Goal: Check status: Check status

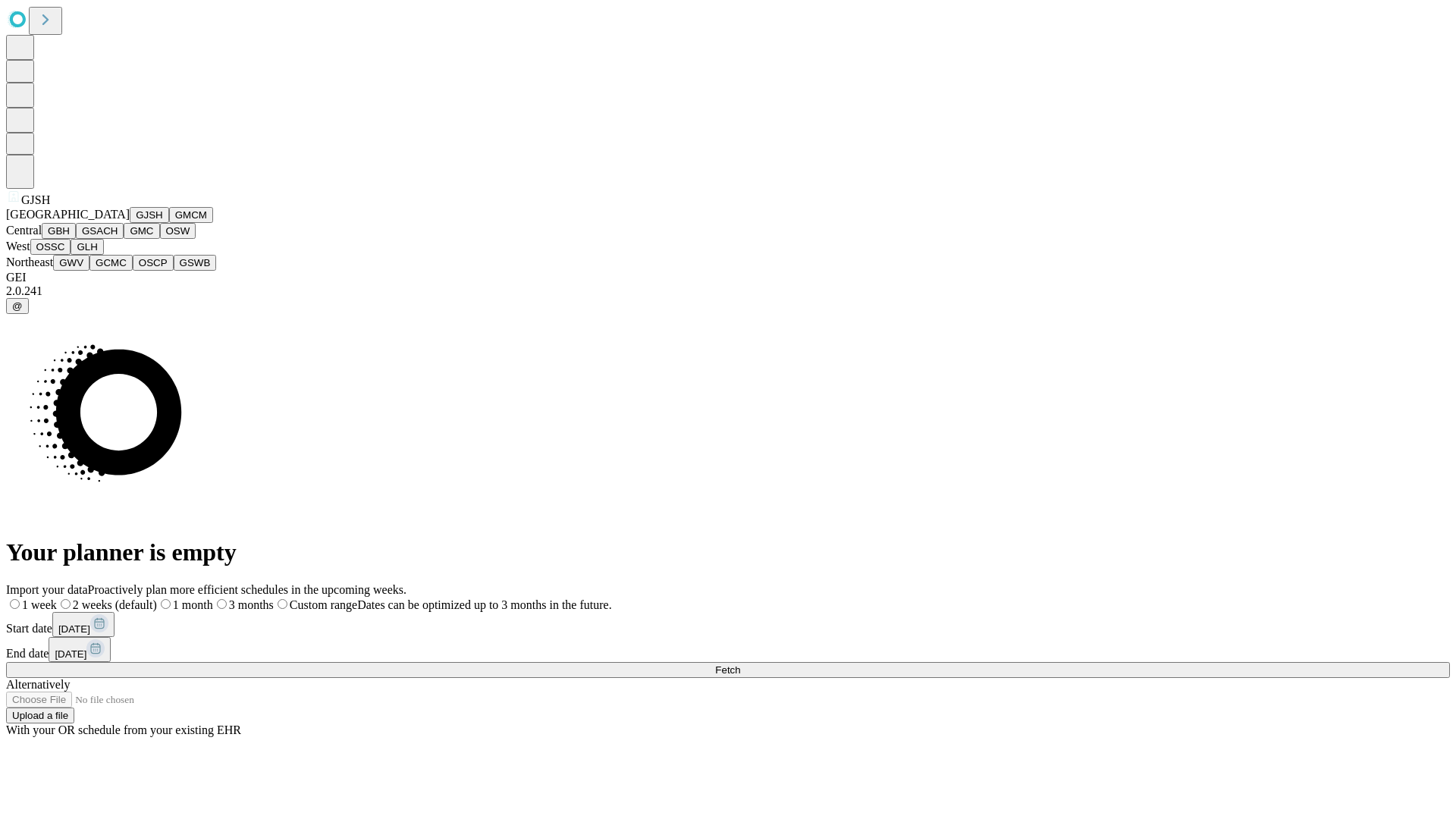
click at [130, 223] on button "GJSH" at bounding box center [149, 214] width 39 height 16
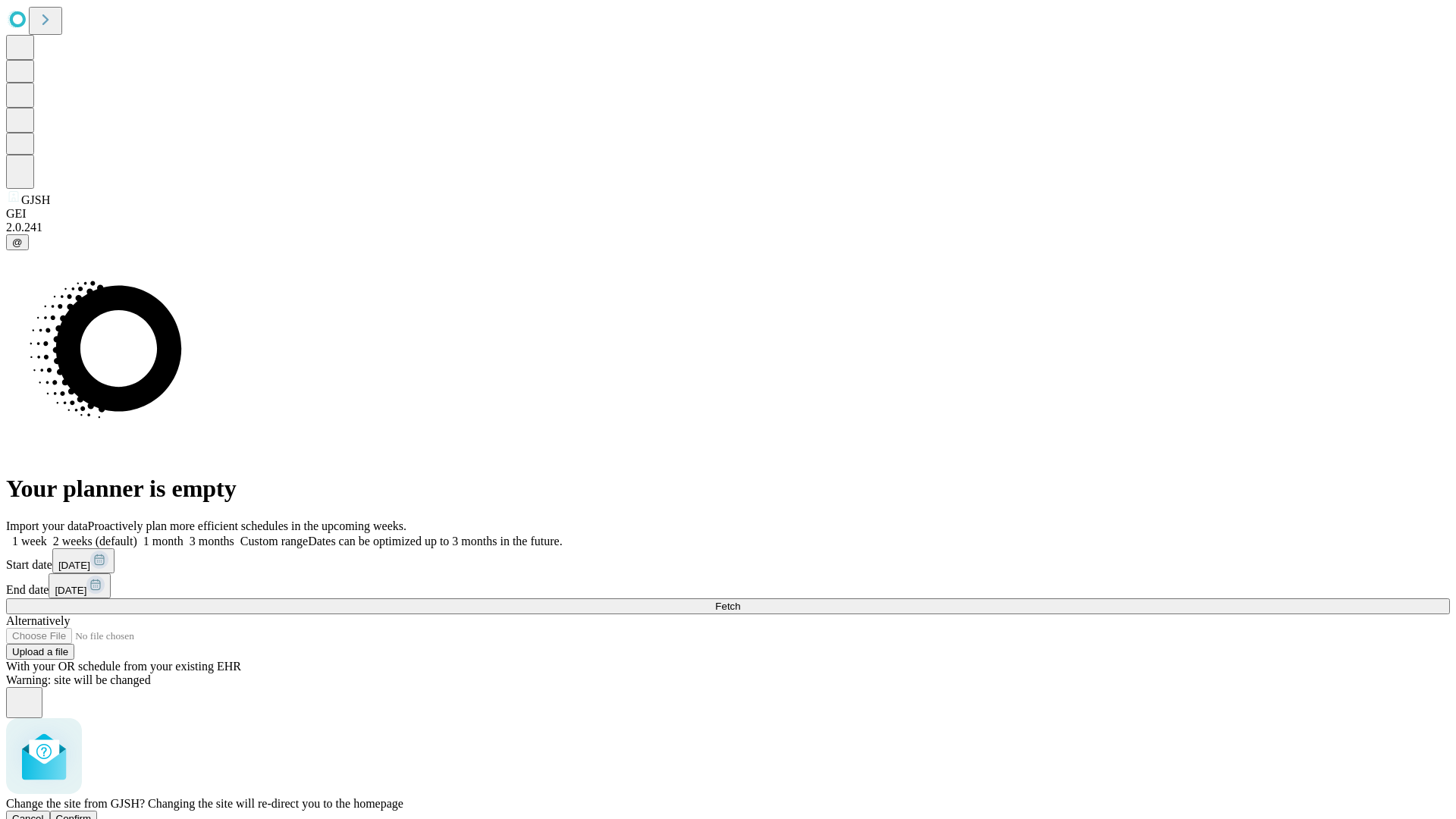
click at [92, 813] on span "Confirm" at bounding box center [74, 819] width 36 height 12
click at [137, 535] on label "2 weeks (default)" at bounding box center [92, 540] width 90 height 13
click at [741, 601] on span "Fetch" at bounding box center [728, 607] width 25 height 12
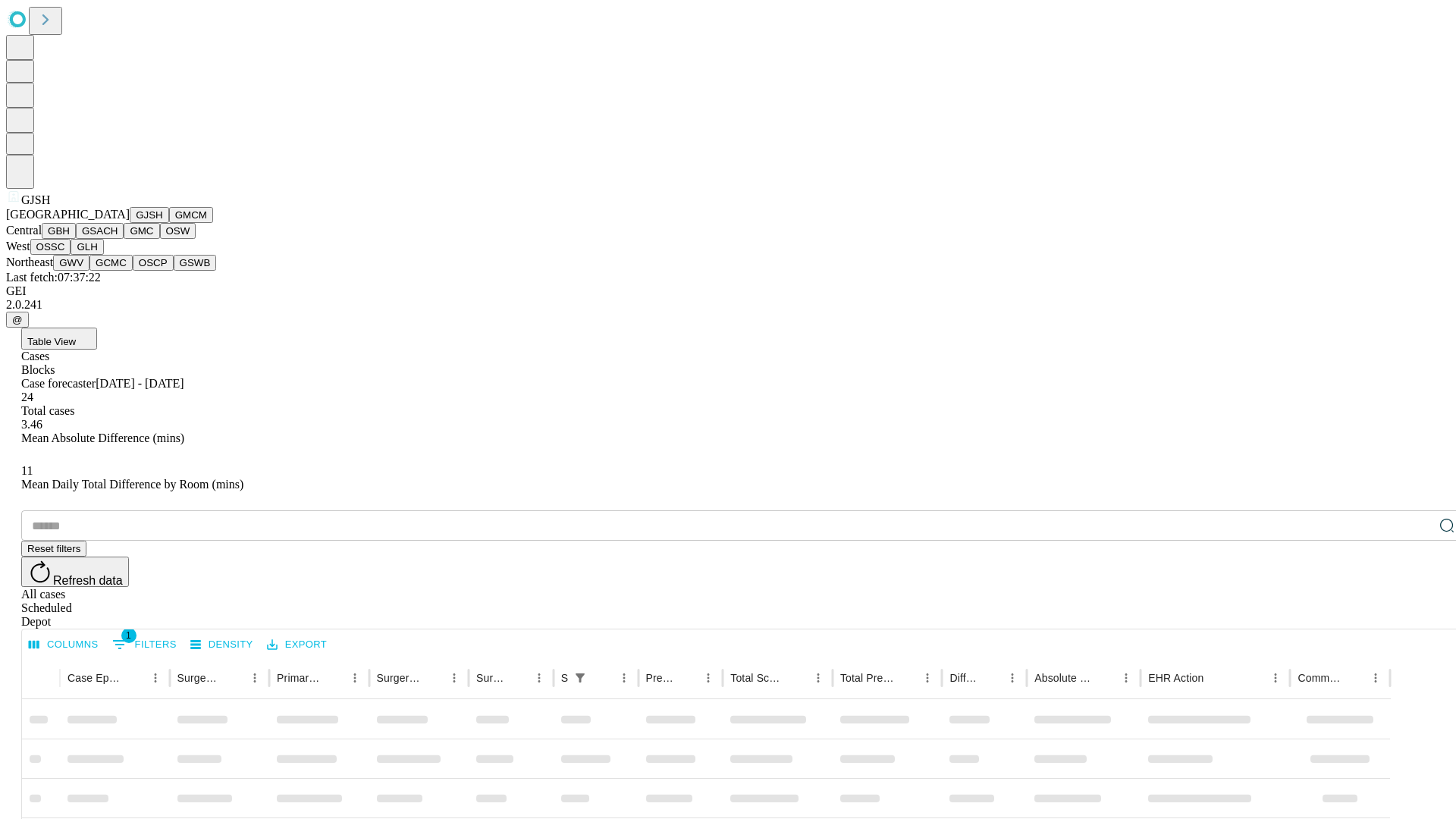
click at [169, 223] on button "GMCM" at bounding box center [191, 214] width 44 height 16
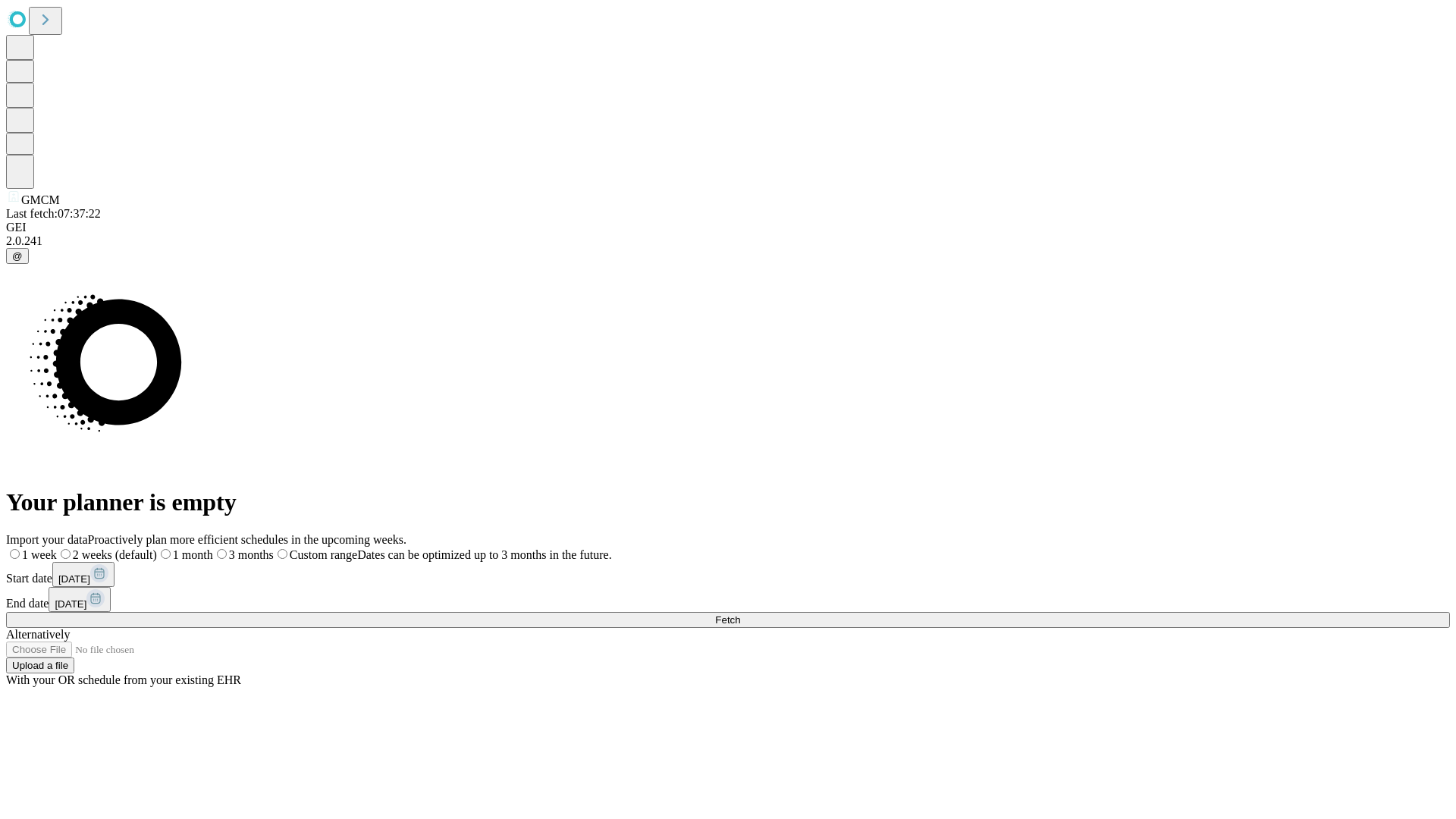
click at [157, 548] on label "2 weeks (default)" at bounding box center [107, 554] width 100 height 13
click at [741, 614] on span "Fetch" at bounding box center [728, 620] width 25 height 12
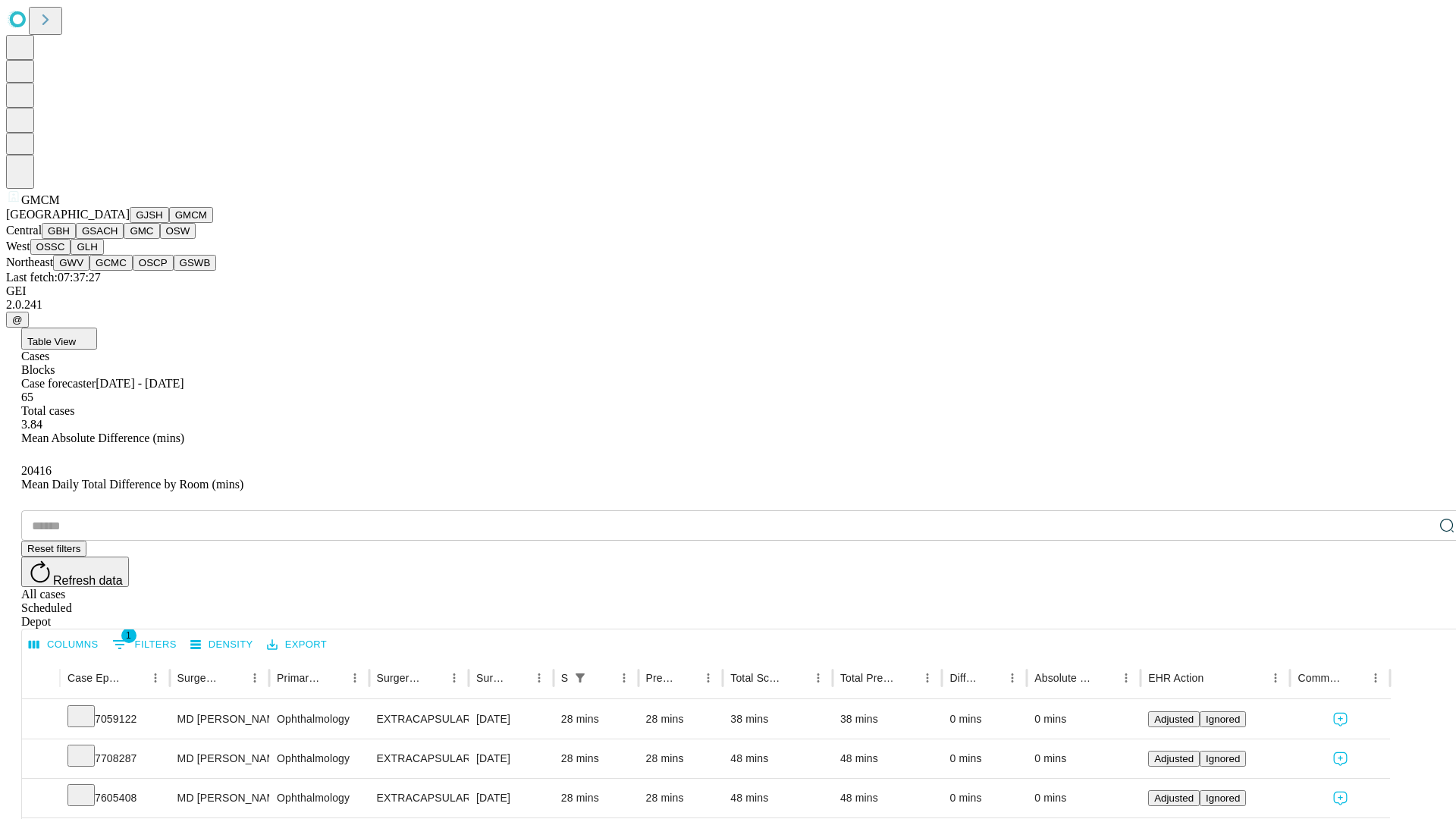
click at [76, 239] on button "GBH" at bounding box center [59, 231] width 34 height 16
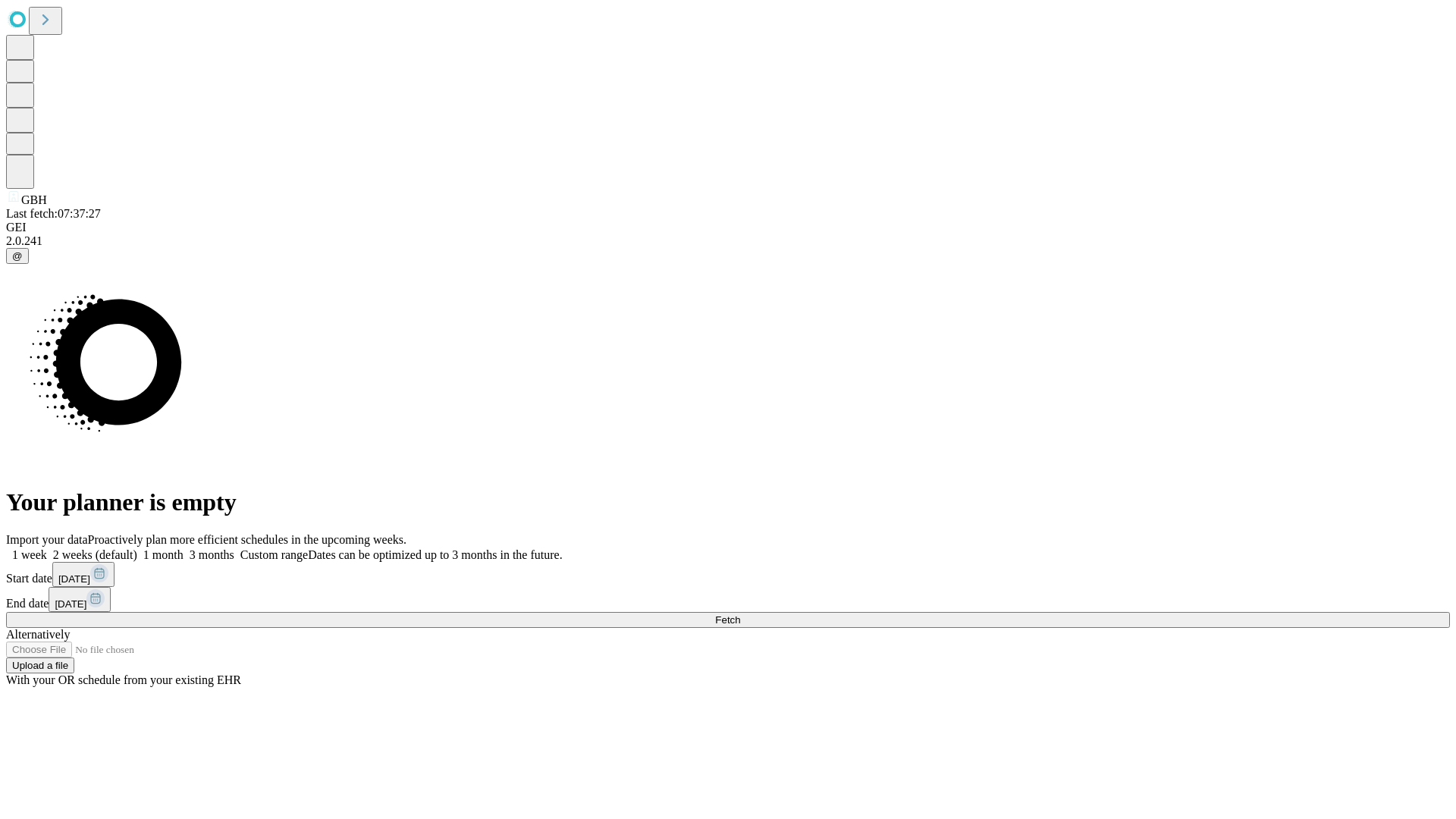
click at [741, 614] on span "Fetch" at bounding box center [728, 620] width 25 height 12
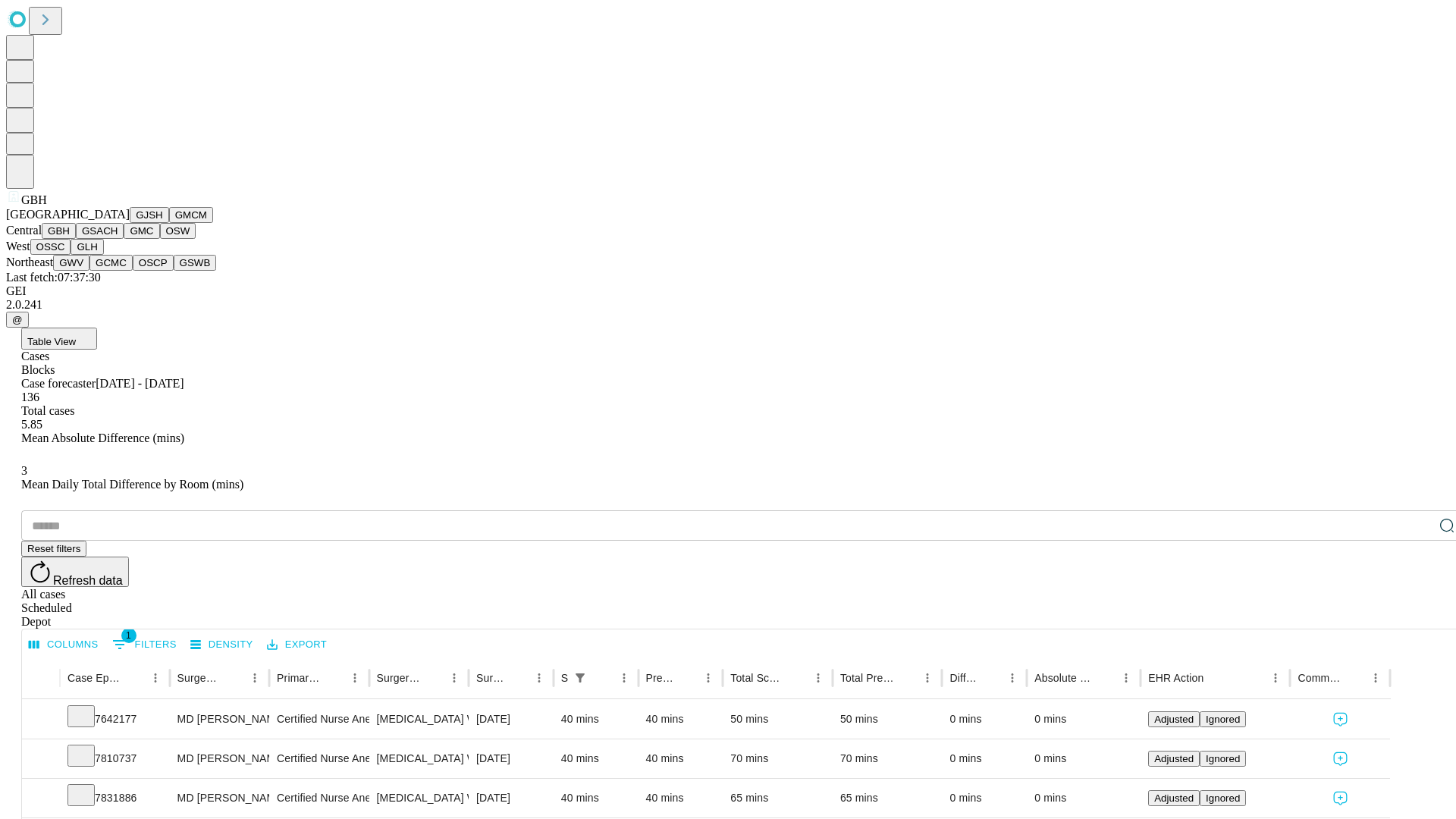
click at [118, 239] on button "GSACH" at bounding box center [100, 231] width 48 height 16
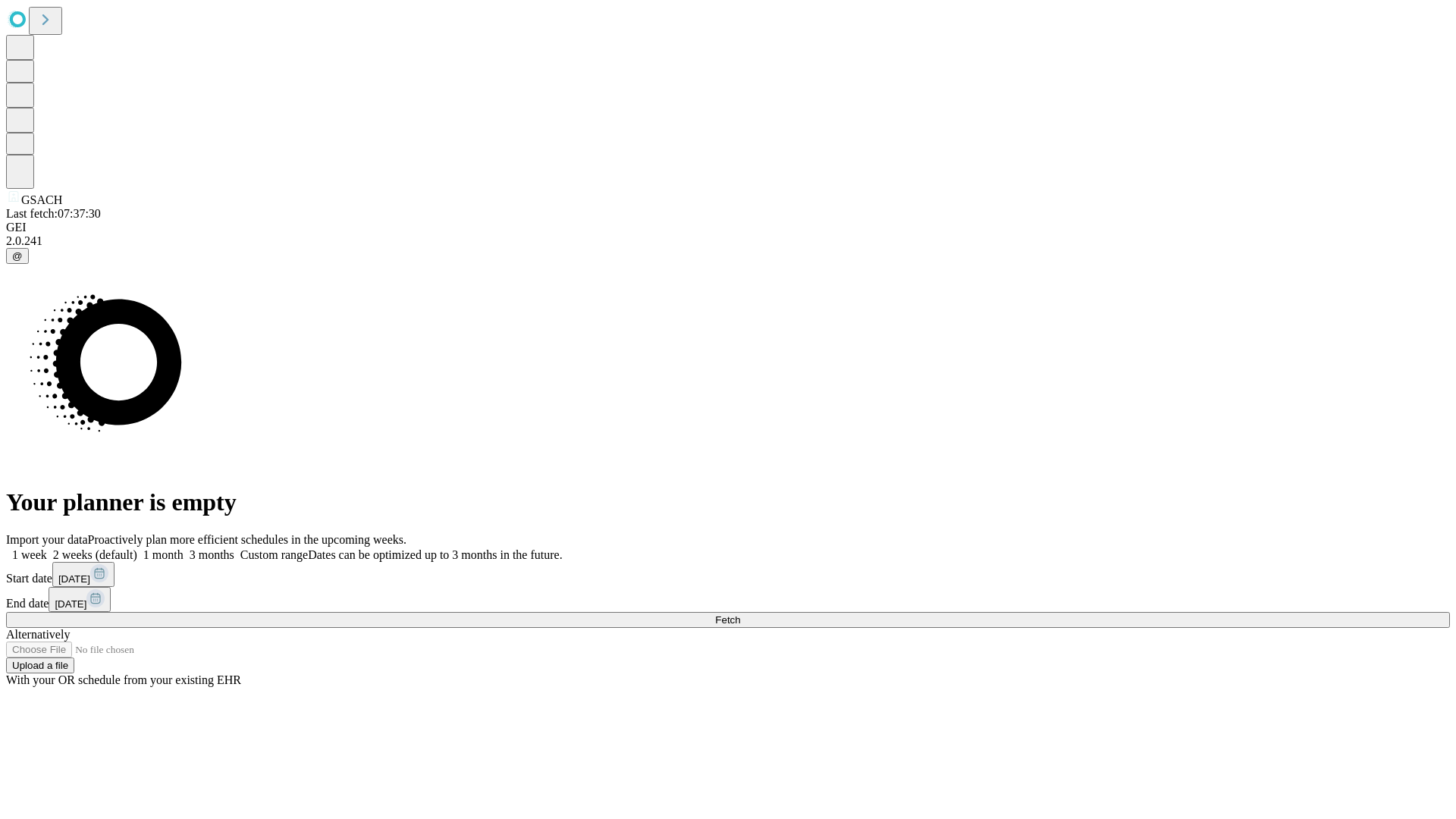
click at [137, 548] on label "2 weeks (default)" at bounding box center [92, 554] width 90 height 13
click at [741, 614] on span "Fetch" at bounding box center [728, 620] width 25 height 12
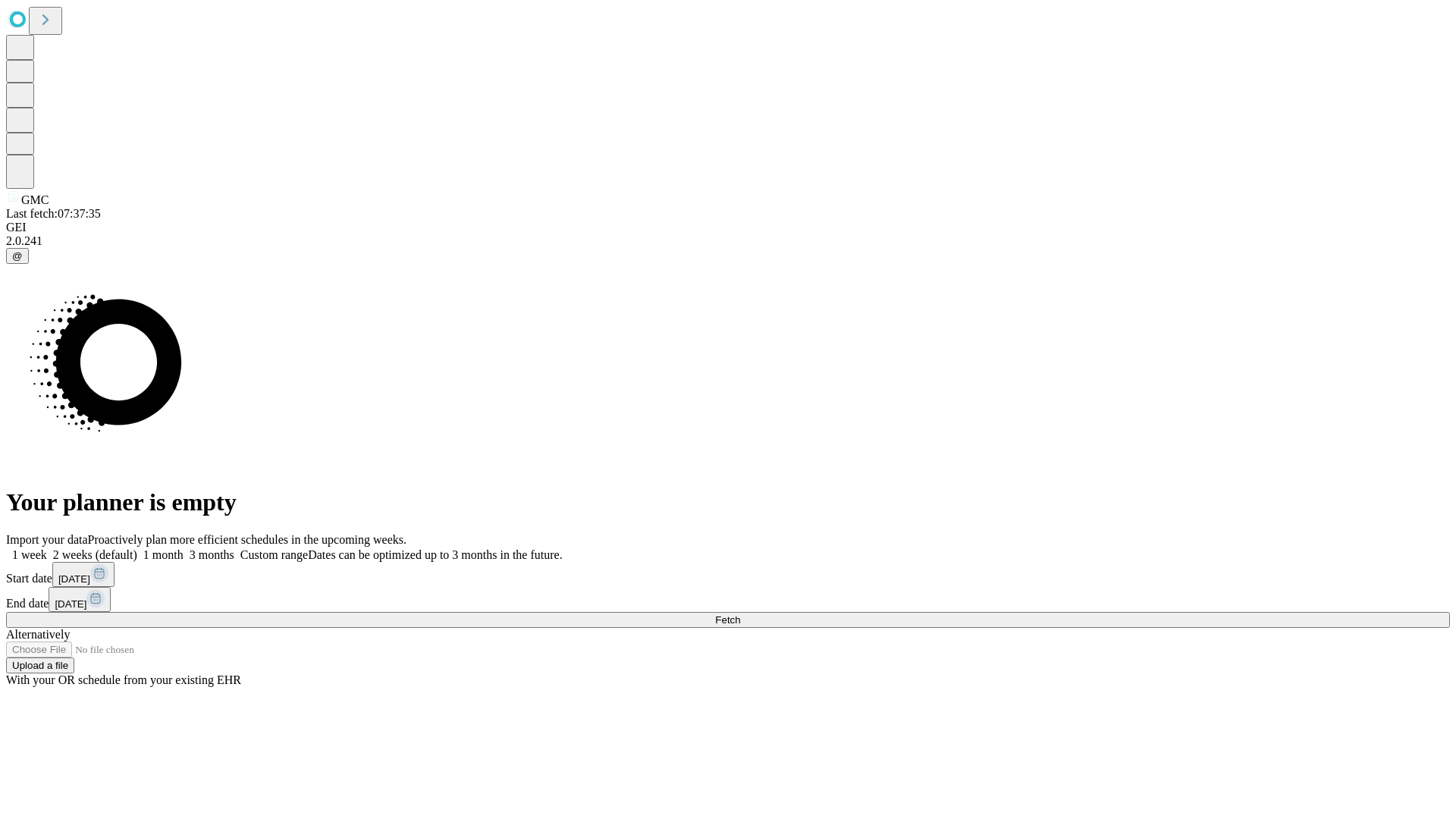
click at [137, 548] on label "2 weeks (default)" at bounding box center [92, 554] width 90 height 13
click at [741, 614] on span "Fetch" at bounding box center [728, 620] width 25 height 12
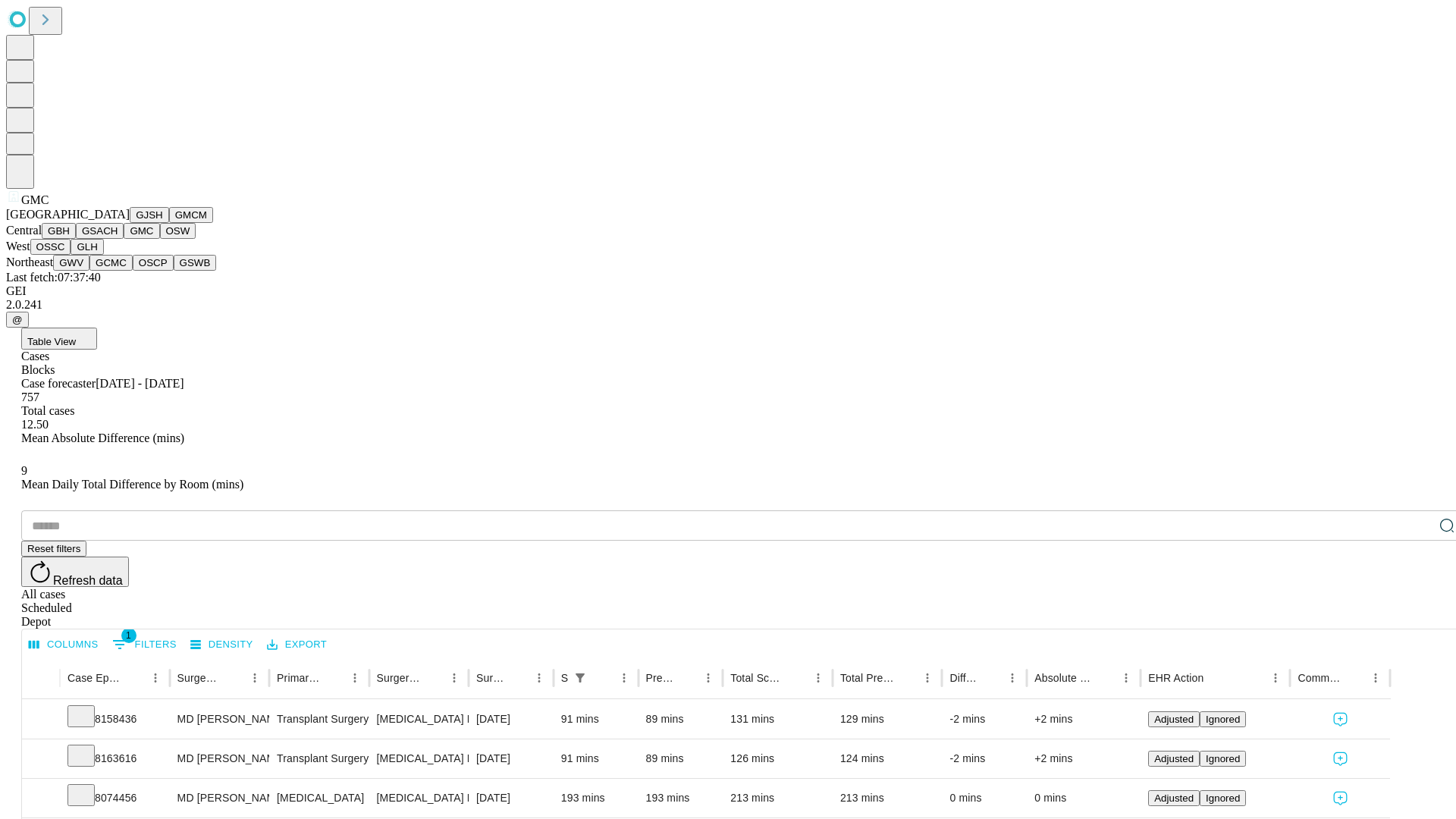
click at [160, 239] on button "OSW" at bounding box center [178, 231] width 37 height 16
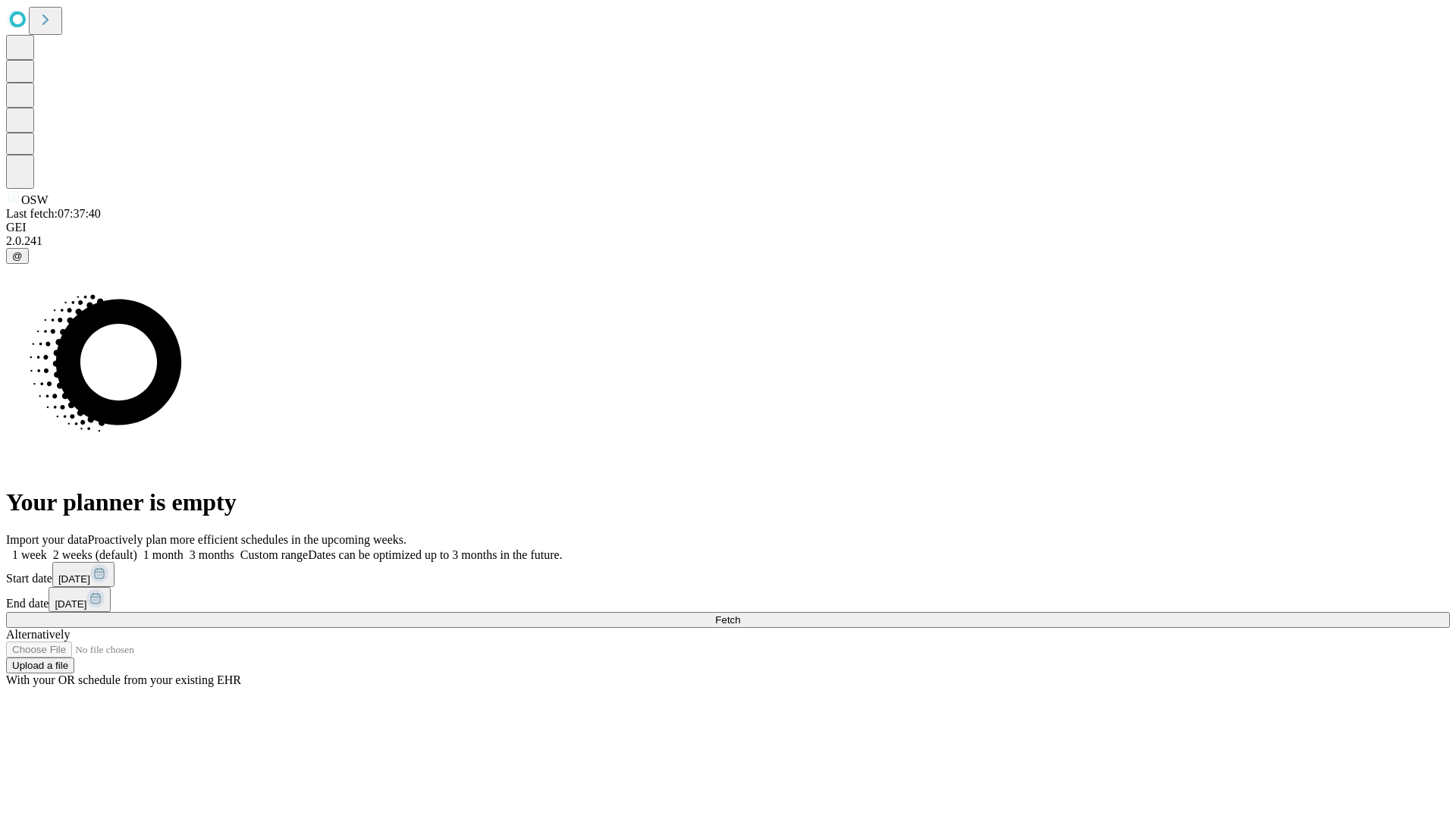
click at [137, 548] on label "2 weeks (default)" at bounding box center [92, 554] width 90 height 13
click at [741, 614] on span "Fetch" at bounding box center [728, 620] width 25 height 12
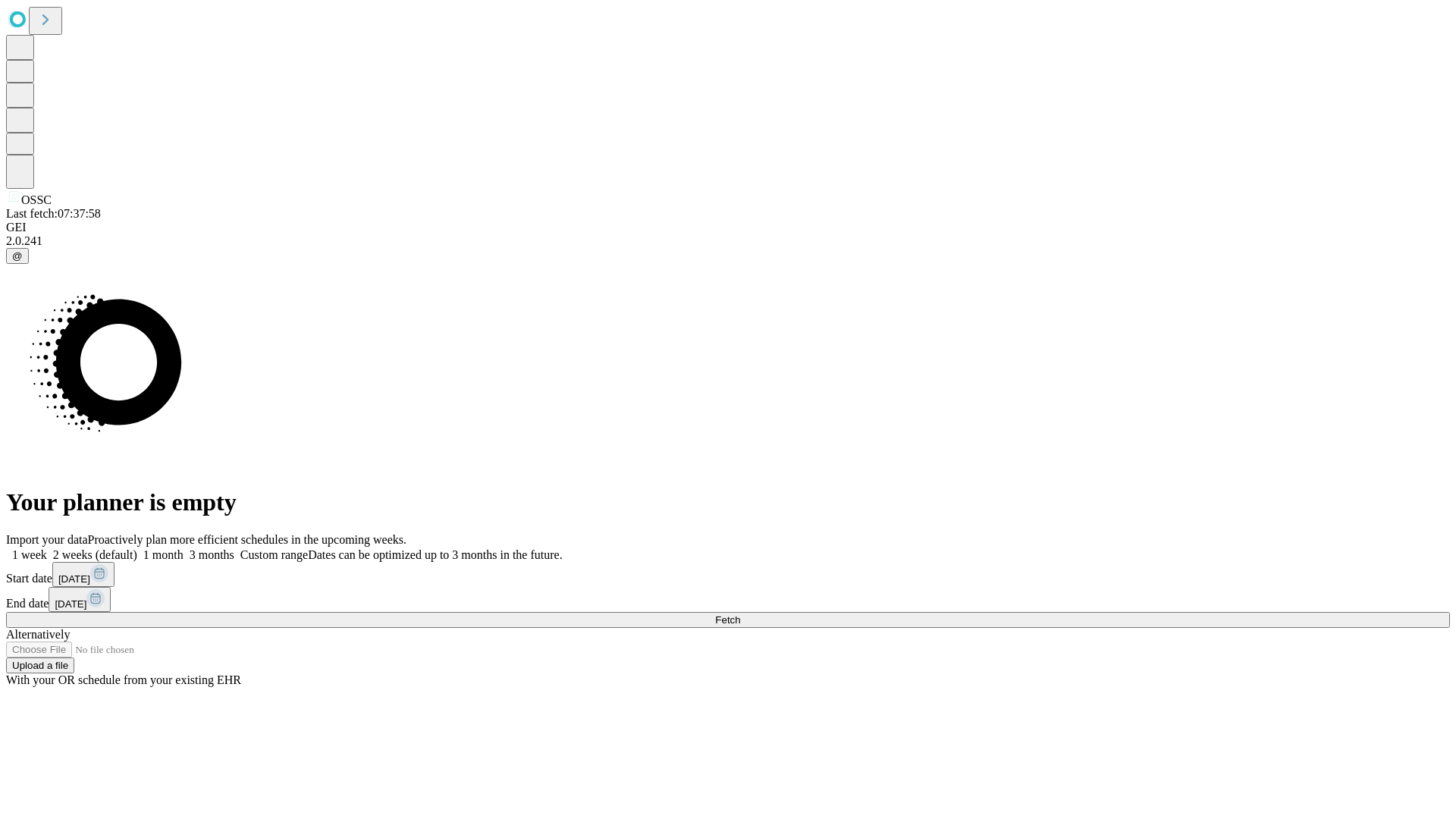
click at [137, 548] on label "2 weeks (default)" at bounding box center [92, 554] width 90 height 13
click at [741, 614] on span "Fetch" at bounding box center [728, 620] width 25 height 12
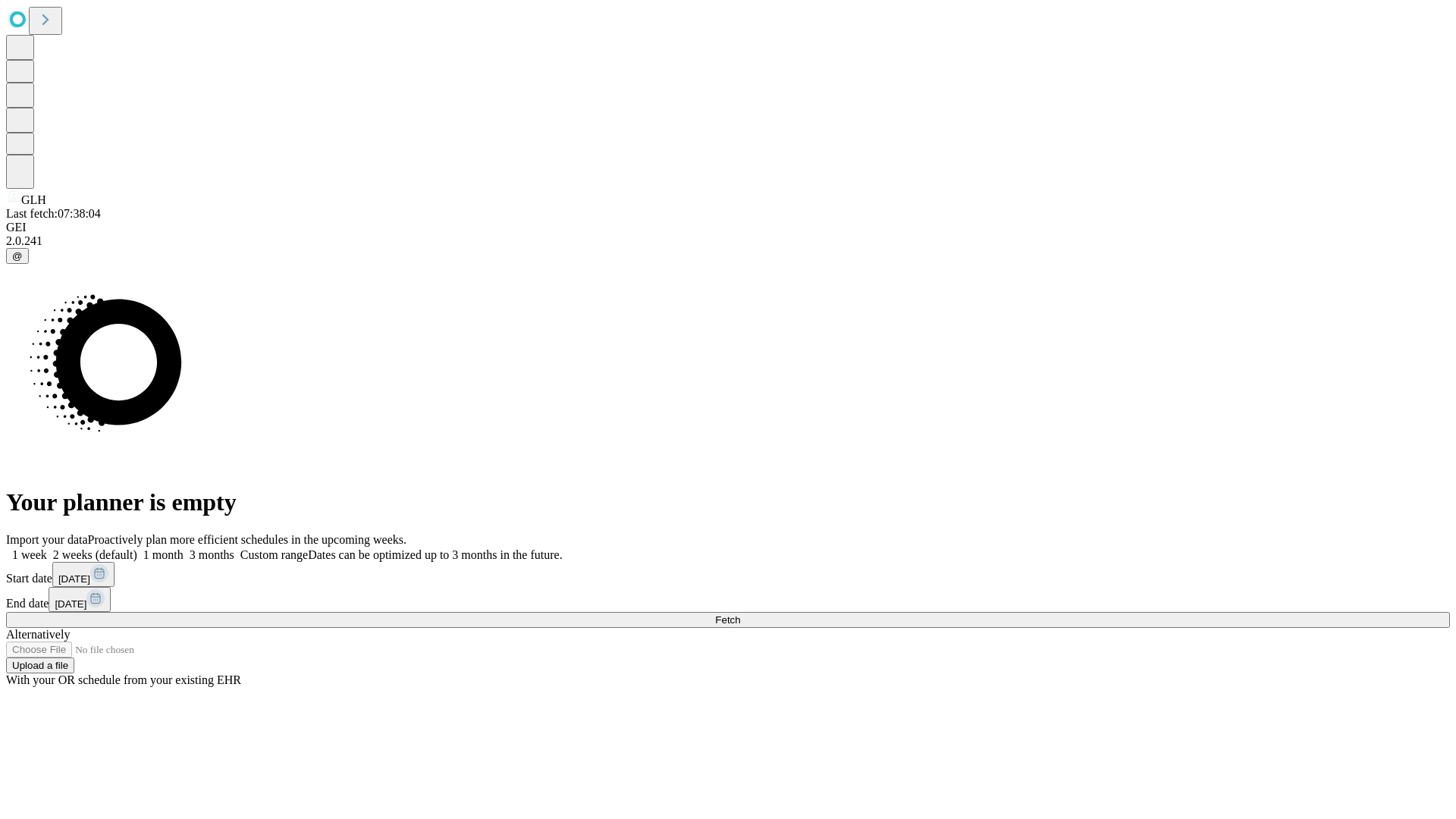
click at [137, 548] on label "2 weeks (default)" at bounding box center [92, 554] width 90 height 13
click at [741, 614] on span "Fetch" at bounding box center [728, 620] width 25 height 12
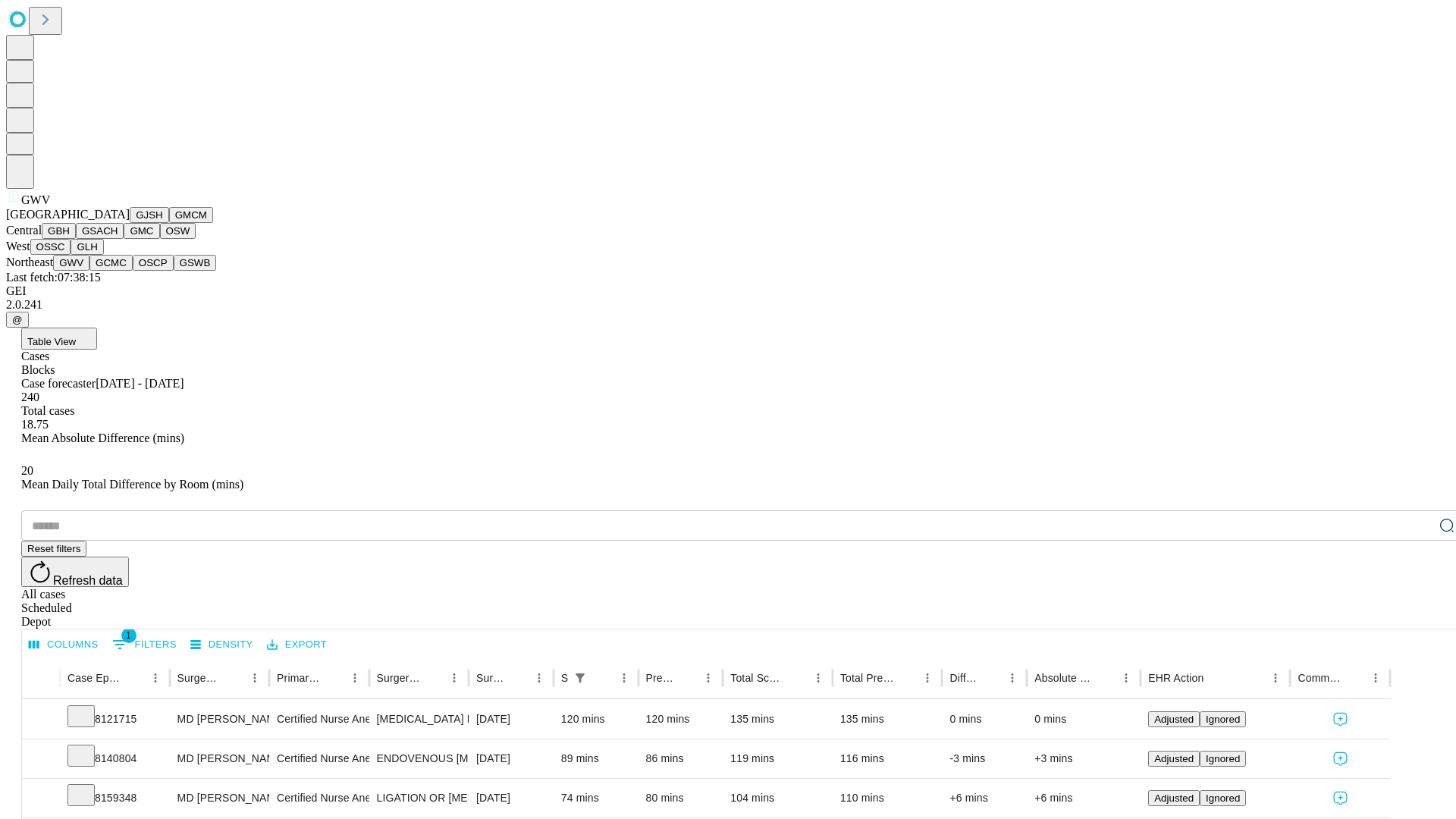
click at [118, 271] on button "GCMC" at bounding box center [111, 263] width 44 height 16
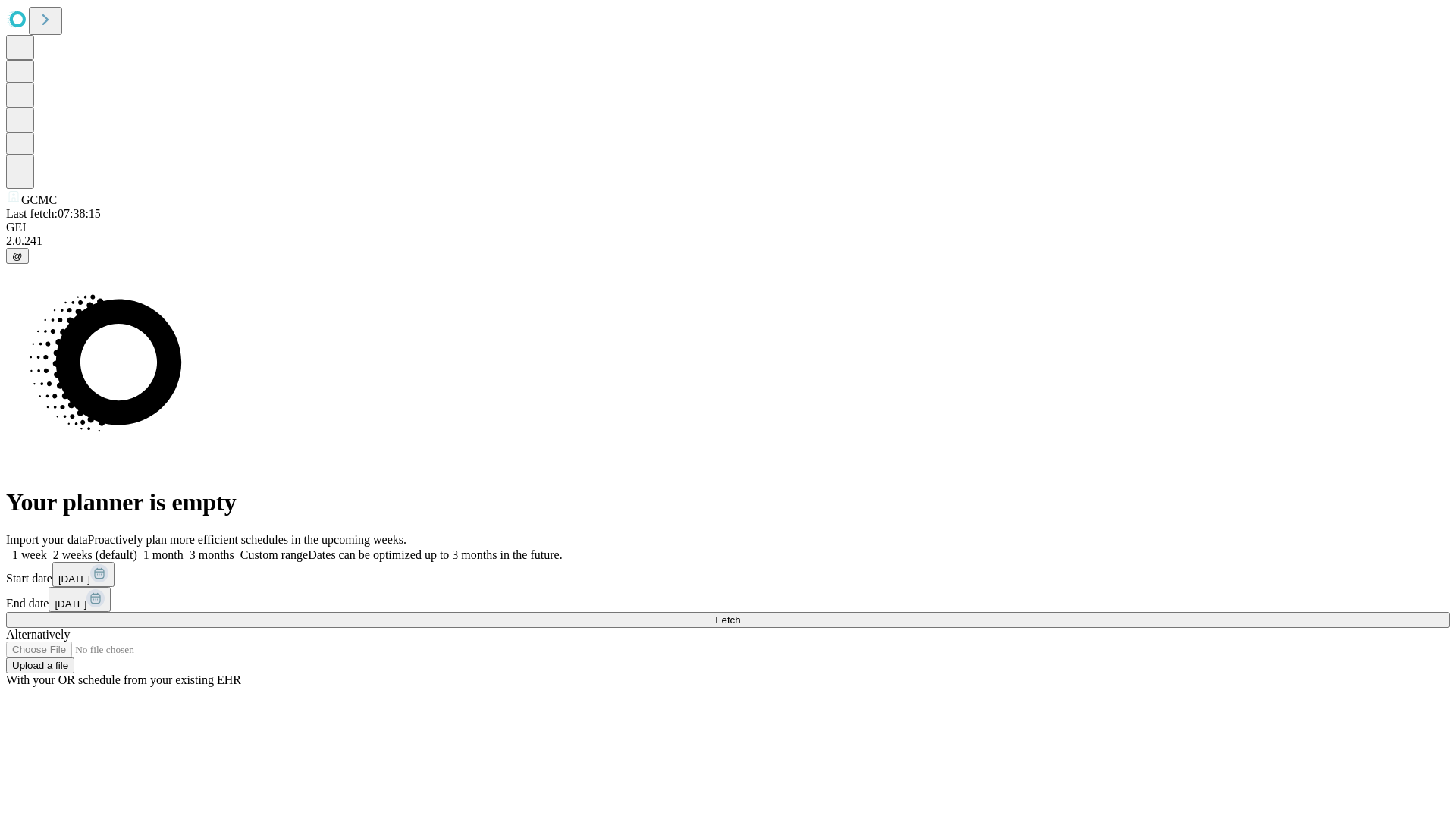
click at [137, 548] on label "2 weeks (default)" at bounding box center [92, 554] width 90 height 13
click at [741, 614] on span "Fetch" at bounding box center [728, 620] width 25 height 12
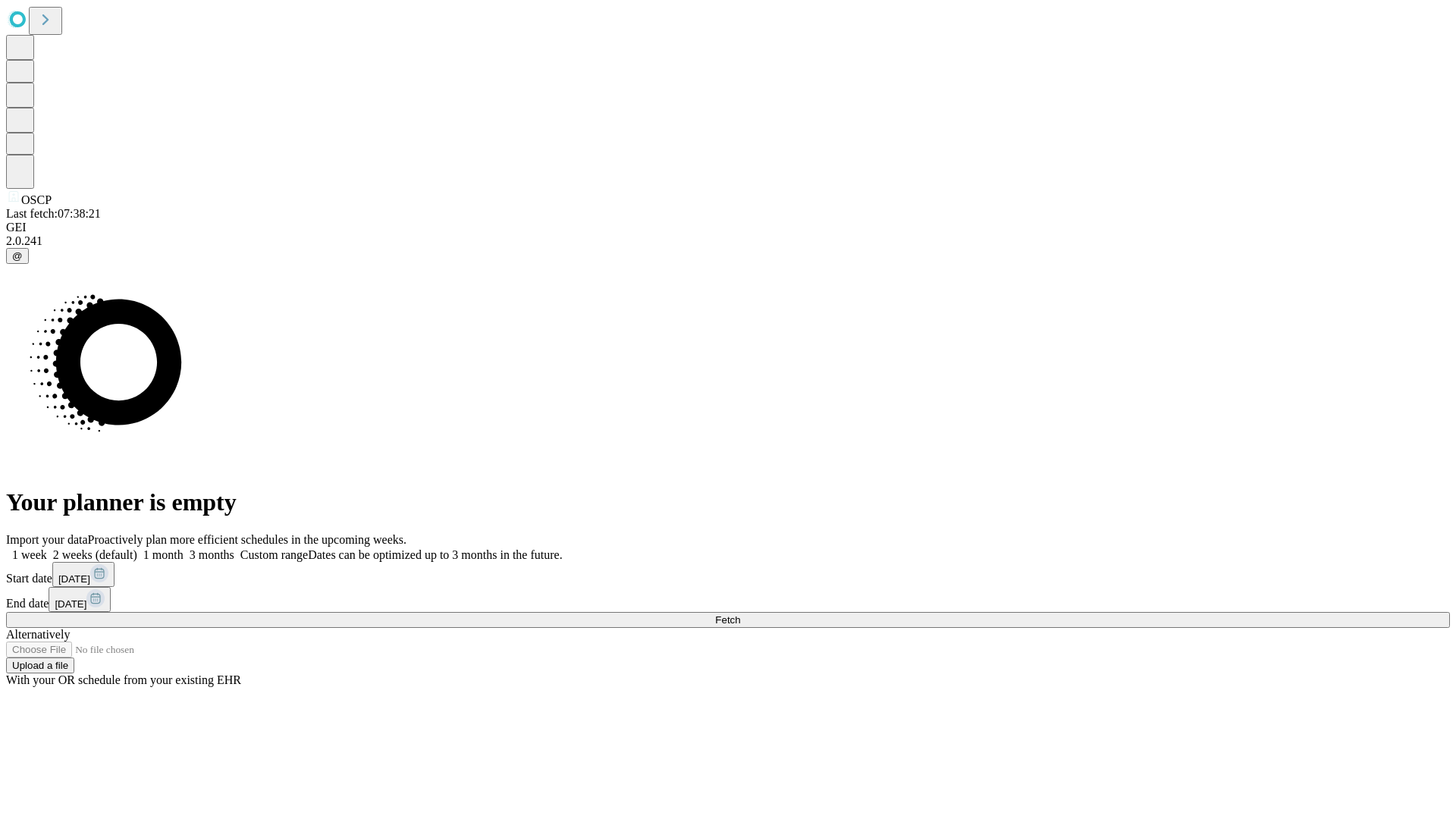
click at [741, 614] on span "Fetch" at bounding box center [728, 620] width 25 height 12
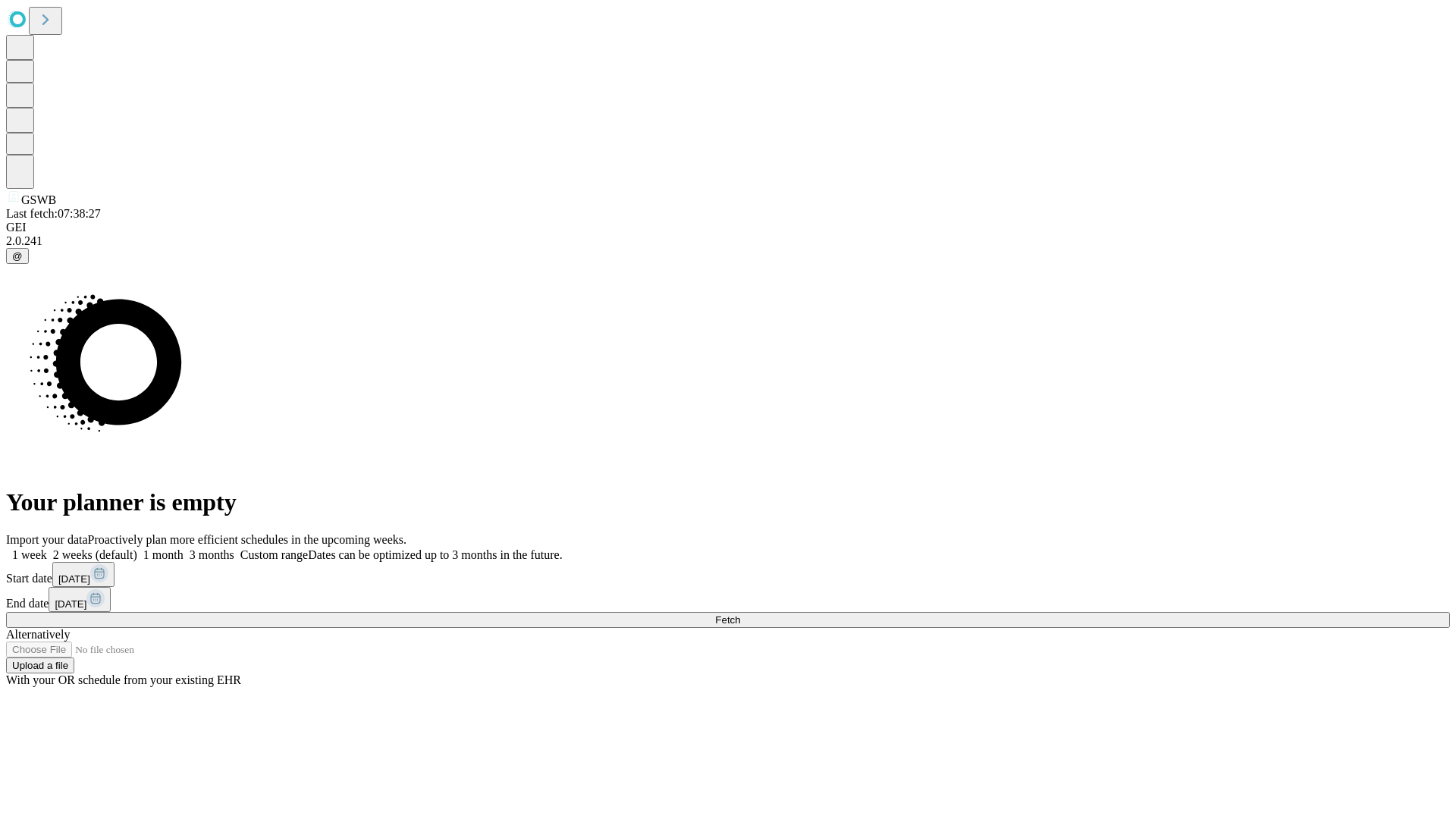
click at [741, 614] on span "Fetch" at bounding box center [728, 620] width 25 height 12
